Goal: Information Seeking & Learning: Find specific fact

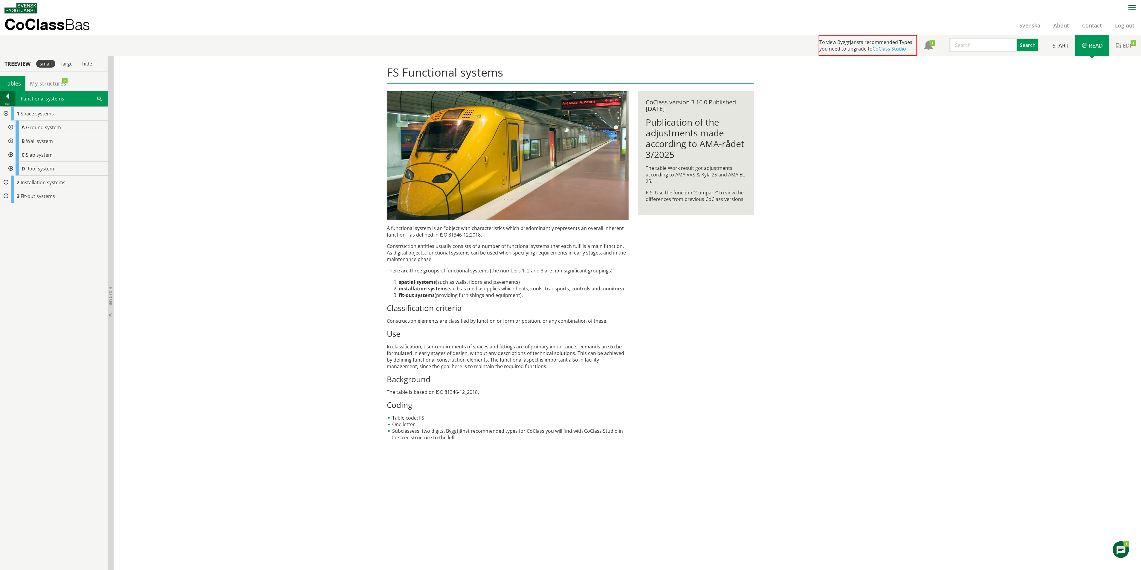
click at [7, 102] on div "Back" at bounding box center [7, 103] width 15 height 5
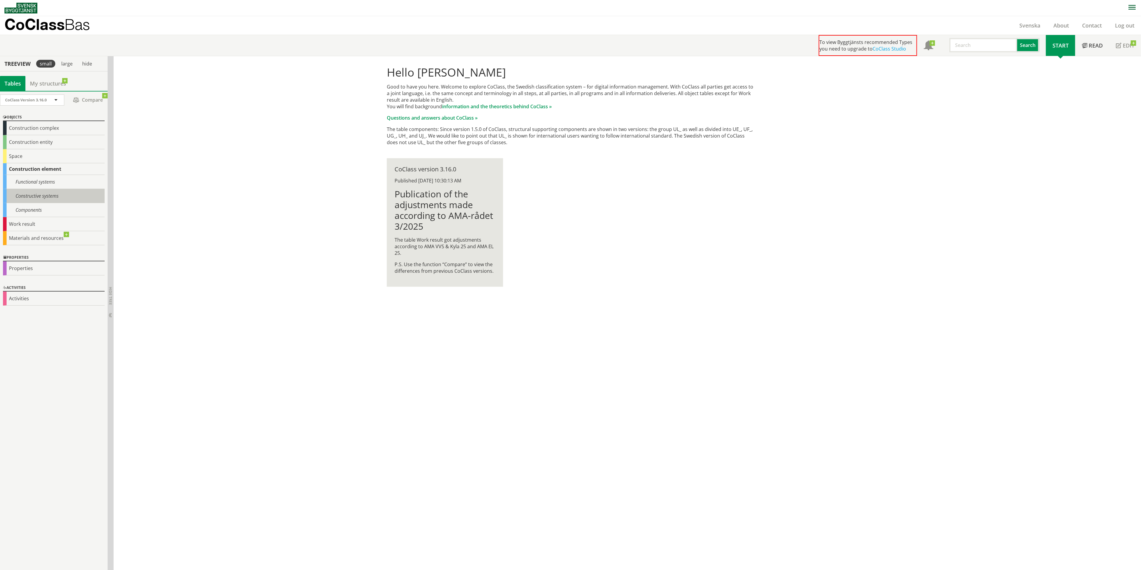
click at [42, 198] on div "Constructive systems" at bounding box center [54, 196] width 102 height 14
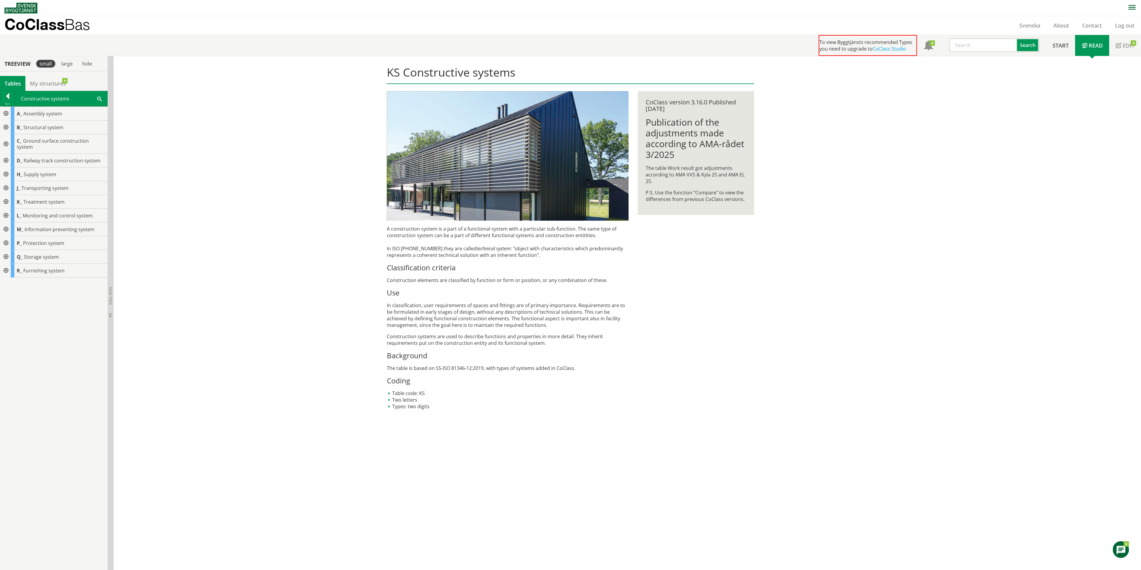
click at [7, 184] on div at bounding box center [5, 188] width 11 height 14
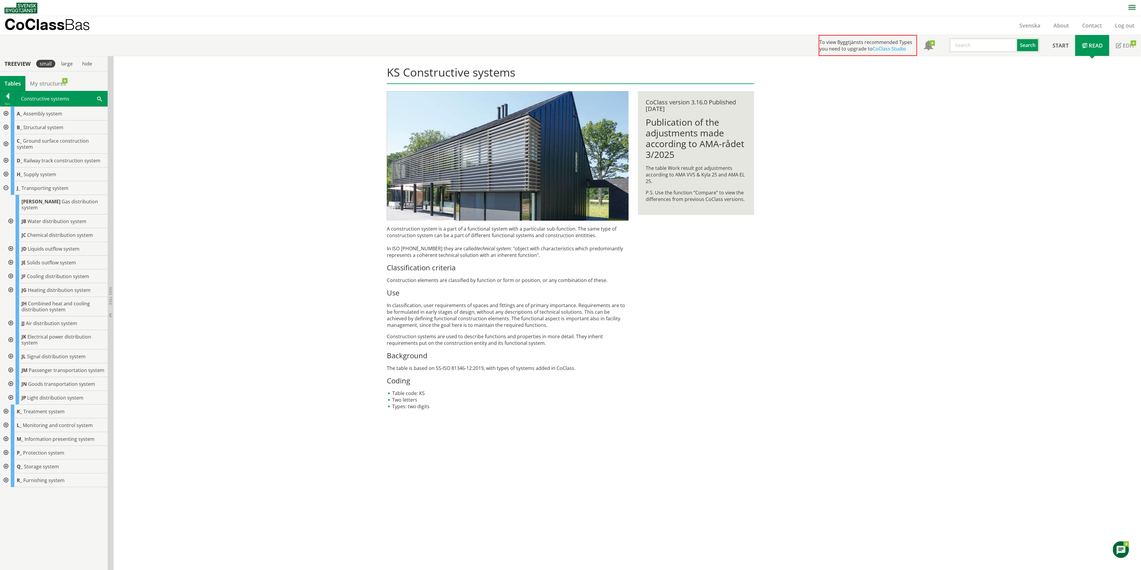
click at [13, 330] on div at bounding box center [10, 339] width 11 height 19
click at [11, 330] on div at bounding box center [10, 339] width 11 height 19
click at [6, 143] on div at bounding box center [5, 143] width 11 height 19
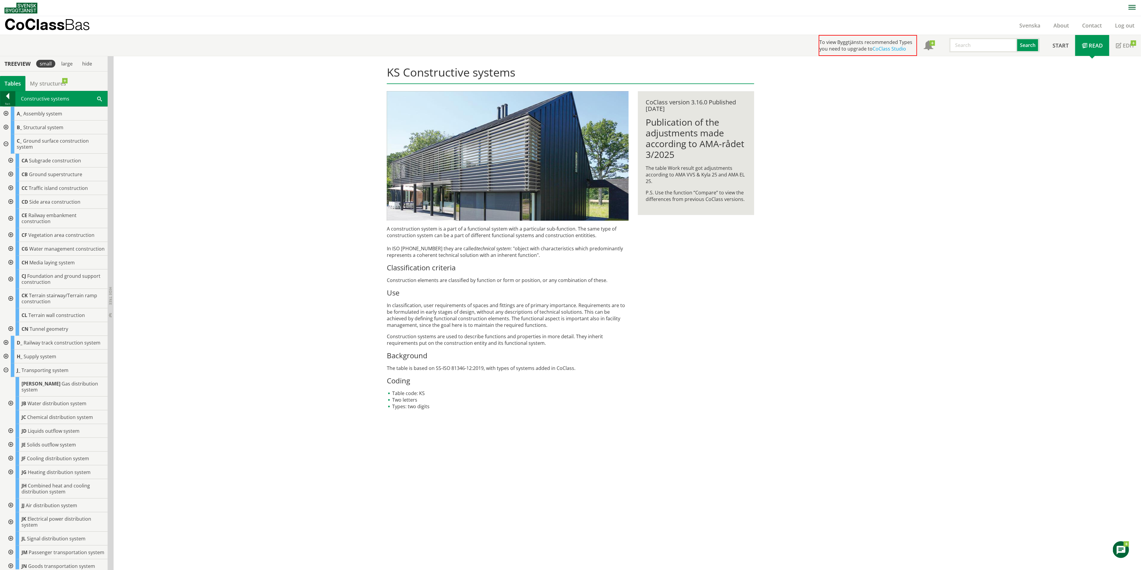
click at [11, 100] on div at bounding box center [7, 97] width 15 height 8
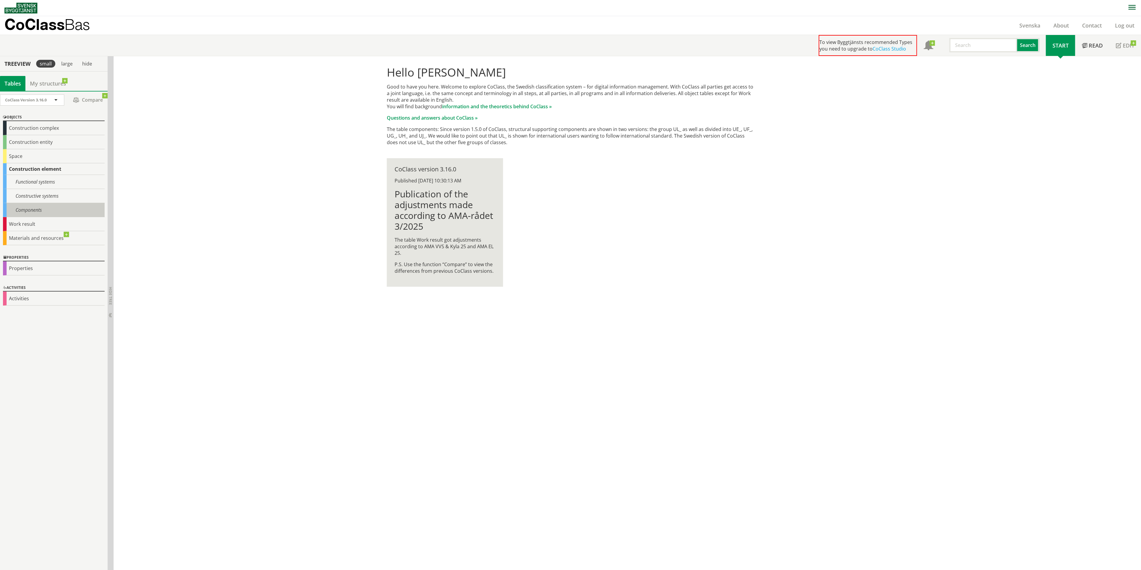
click at [51, 206] on div "Components" at bounding box center [54, 210] width 102 height 14
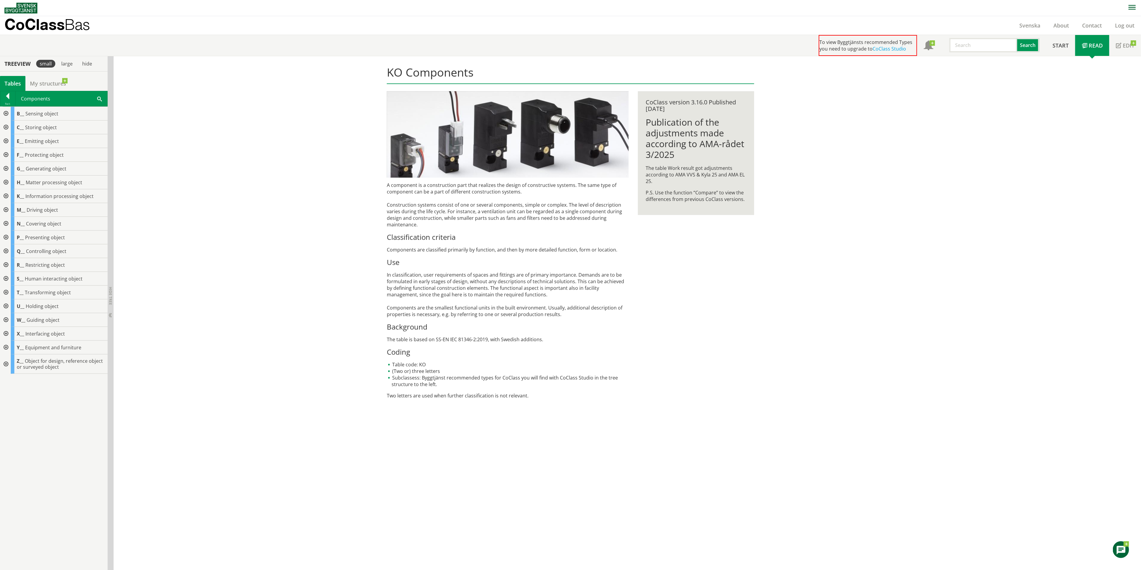
click at [956, 51] on input "text" at bounding box center [983, 45] width 68 height 14
type input "cycle"
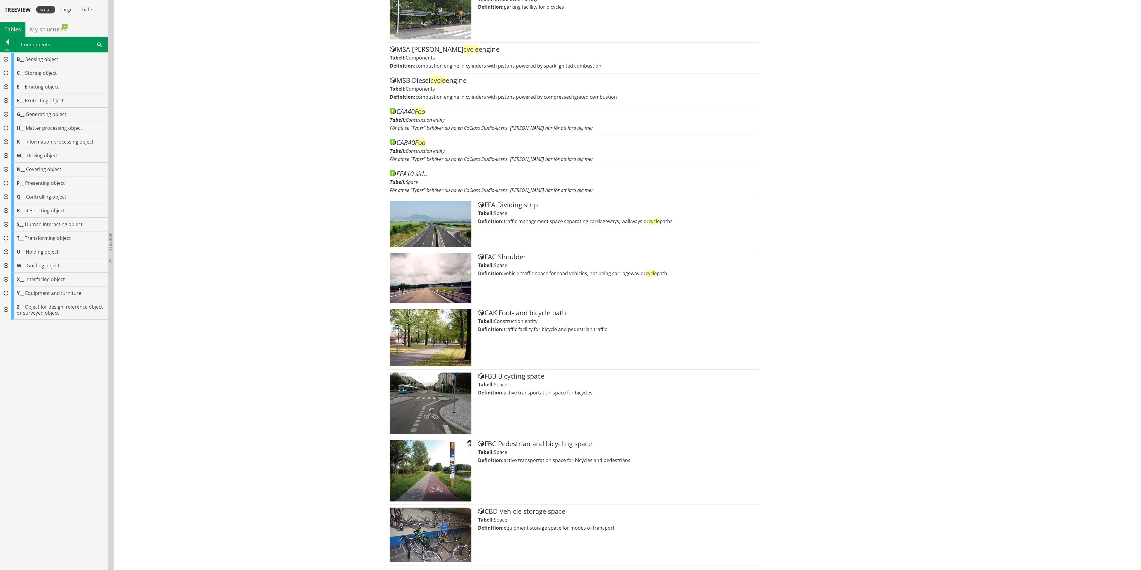
scroll to position [234, 0]
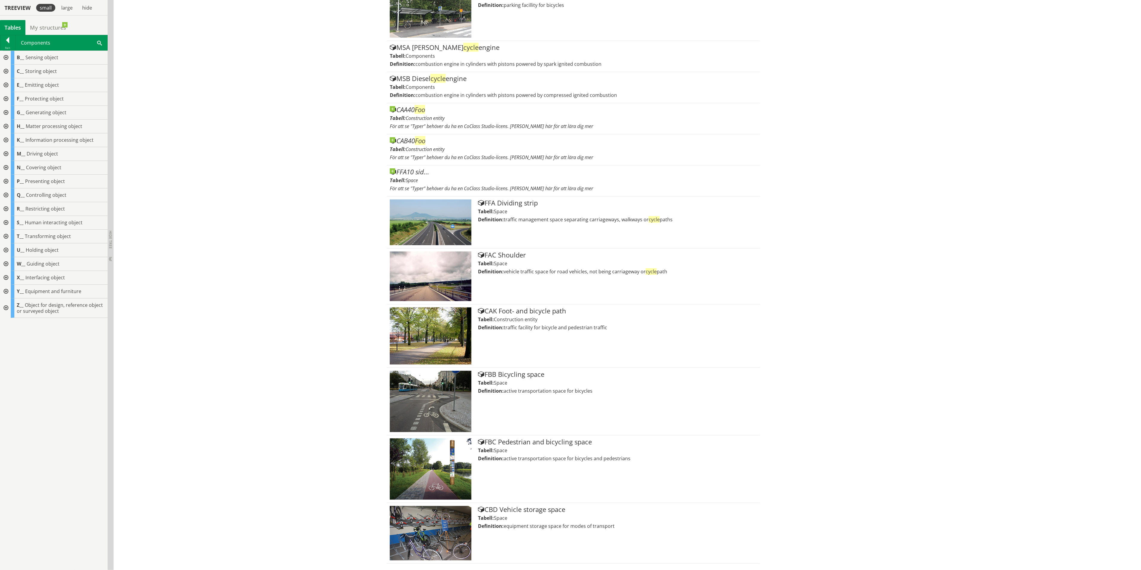
click at [4, 70] on div at bounding box center [5, 72] width 11 height 14
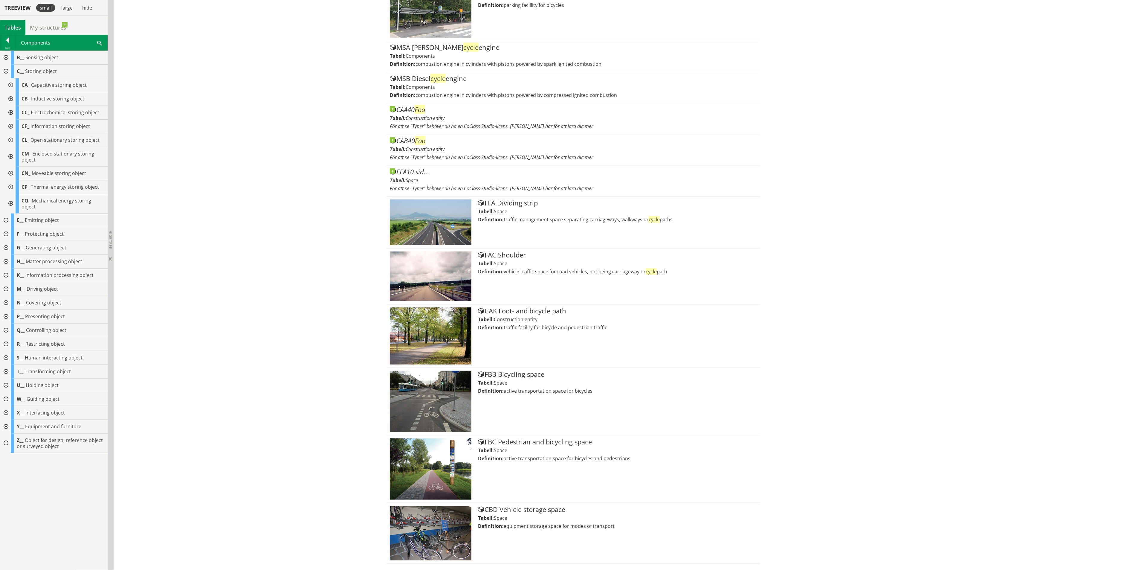
click at [9, 100] on div at bounding box center [10, 99] width 11 height 14
click at [68, 112] on div "CBA Inductor" at bounding box center [63, 113] width 87 height 14
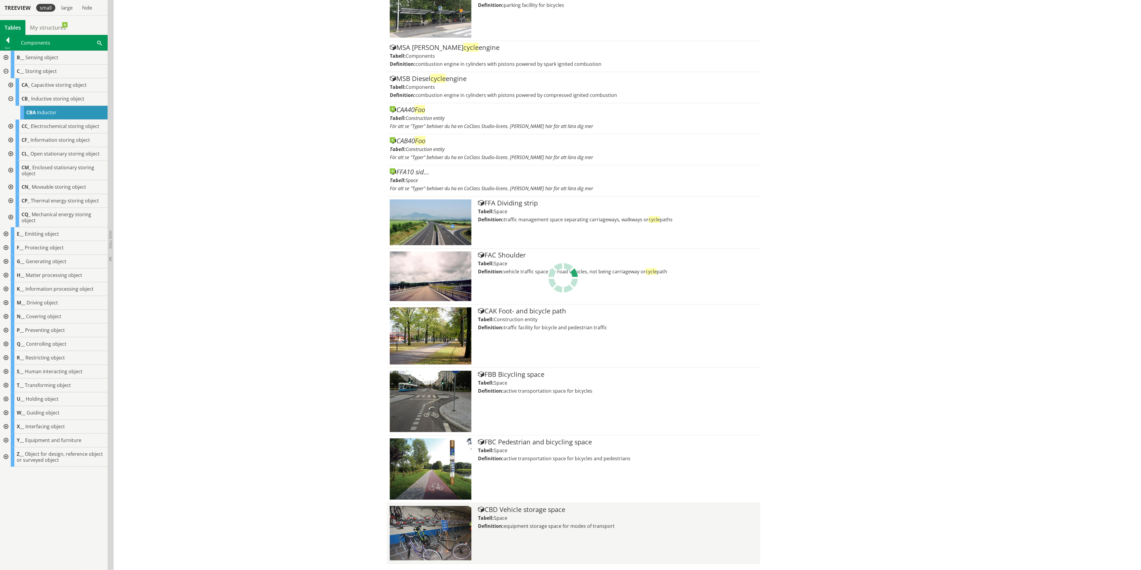
click at [525, 520] on div "Tabell: Space" at bounding box center [617, 517] width 279 height 7
click at [464, 520] on img at bounding box center [431, 533] width 82 height 54
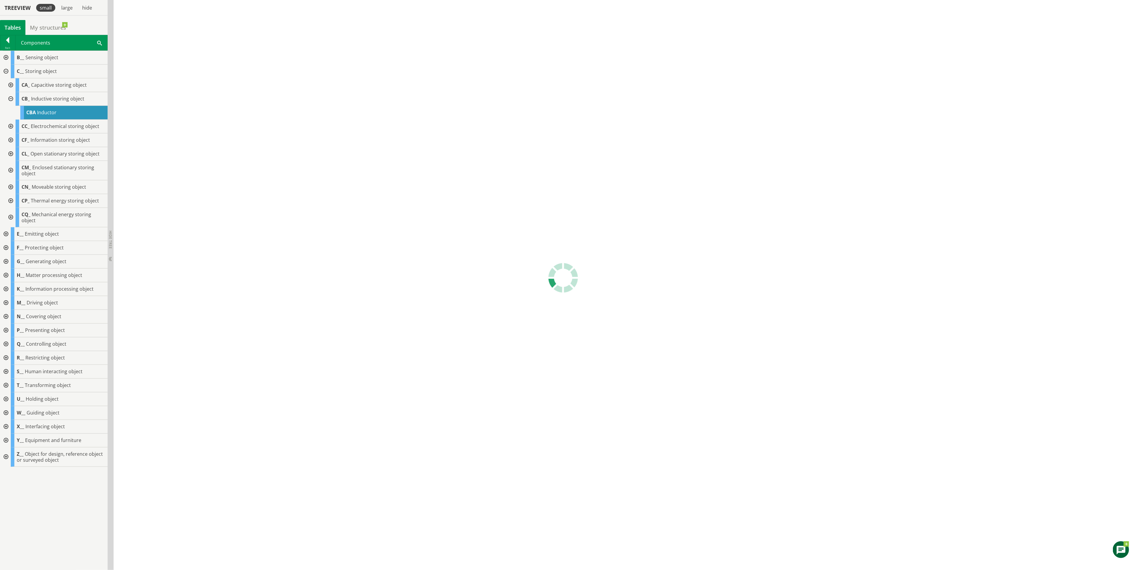
click at [7, 298] on div at bounding box center [5, 303] width 11 height 14
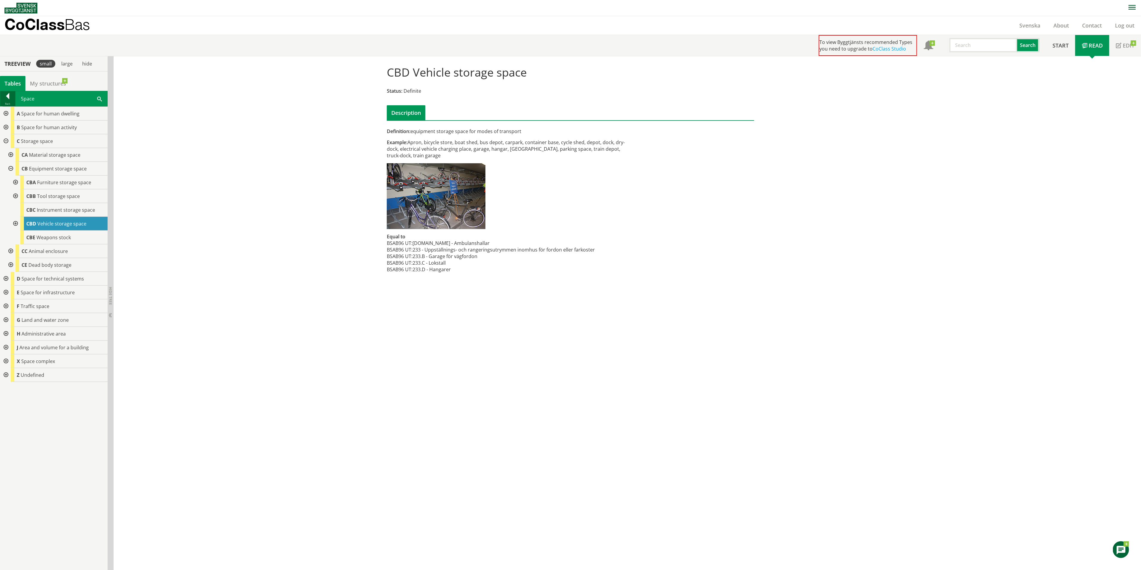
click at [5, 100] on div at bounding box center [7, 97] width 15 height 8
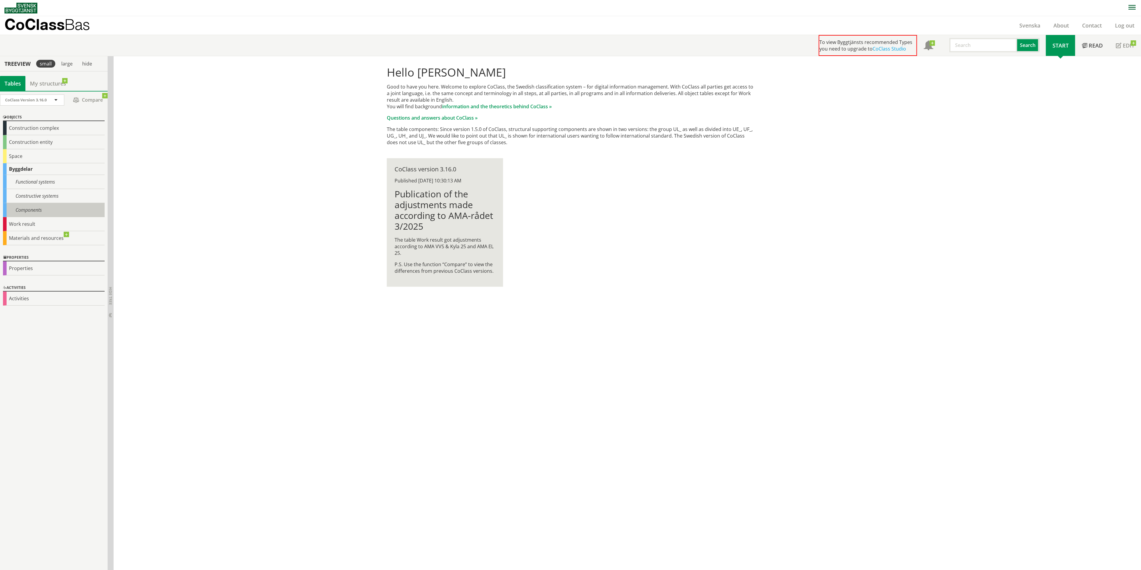
click at [70, 208] on div "Components" at bounding box center [54, 210] width 102 height 14
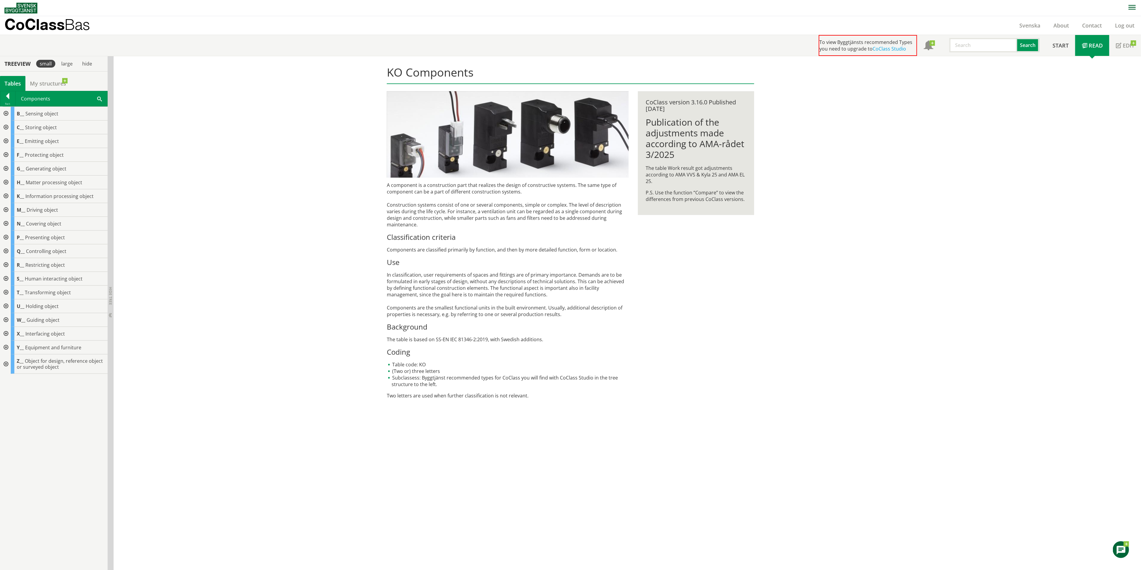
click at [7, 266] on div at bounding box center [5, 265] width 11 height 14
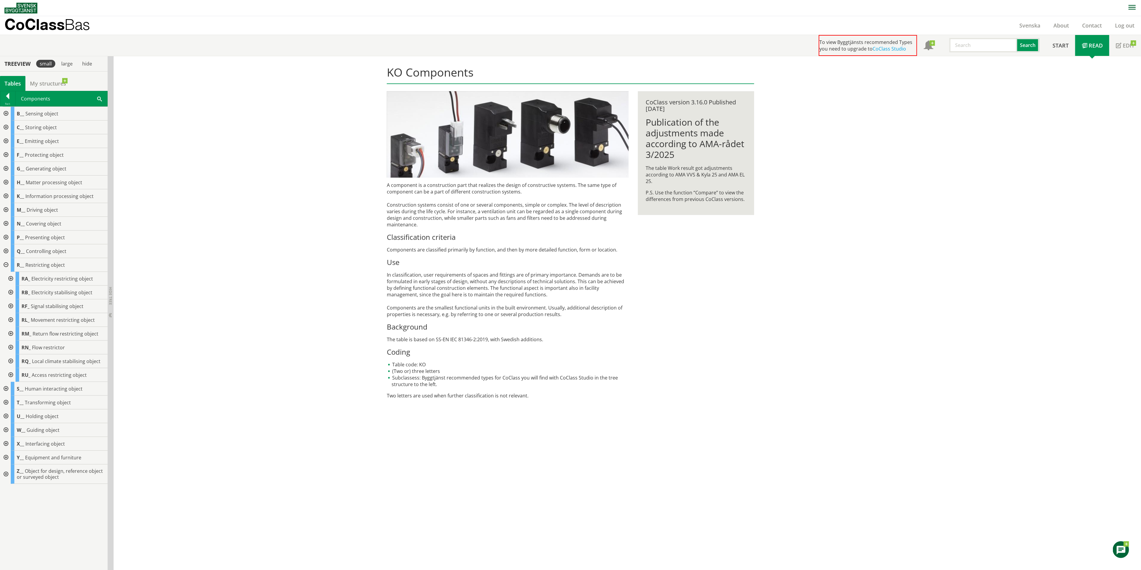
click at [12, 306] on div at bounding box center [10, 306] width 11 height 14
